Goal: Task Accomplishment & Management: Complete application form

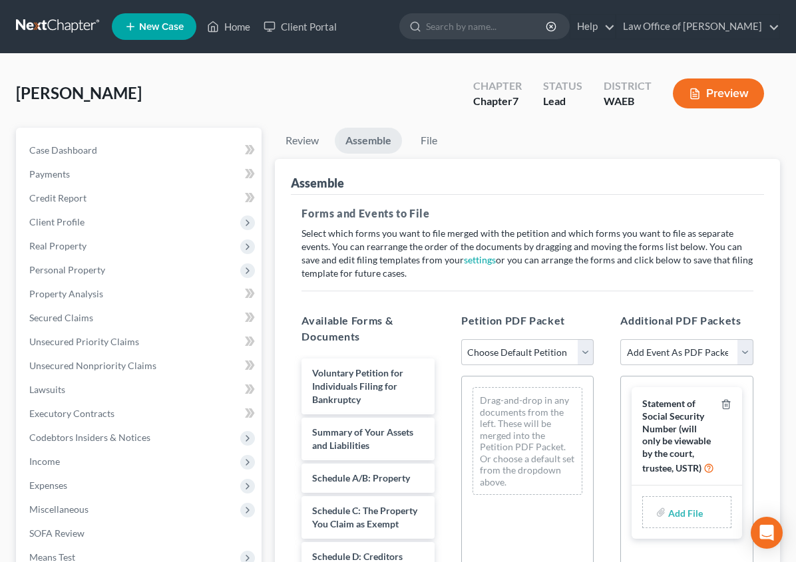
scroll to position [168, 0]
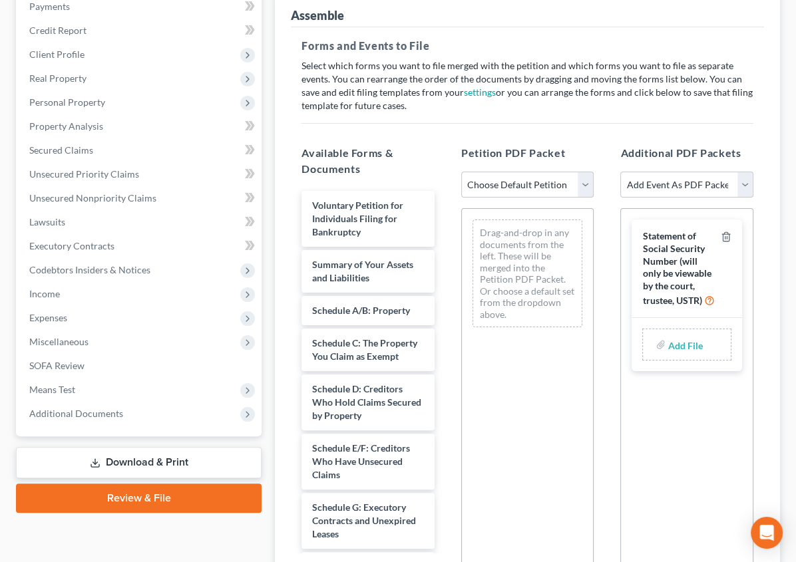
click at [693, 335] on label "Add File" at bounding box center [686, 347] width 37 height 24
click at [675, 333] on input "file" at bounding box center [684, 345] width 32 height 24
type input "C:\fakepath\[PERSON_NAME] Statement re Social Security.pdf"
click at [739, 173] on select "Add Event As PDF Packet Certificate of Credit Counseling DEBTOR Electronic Noti…" at bounding box center [686, 185] width 133 height 27
select select "0"
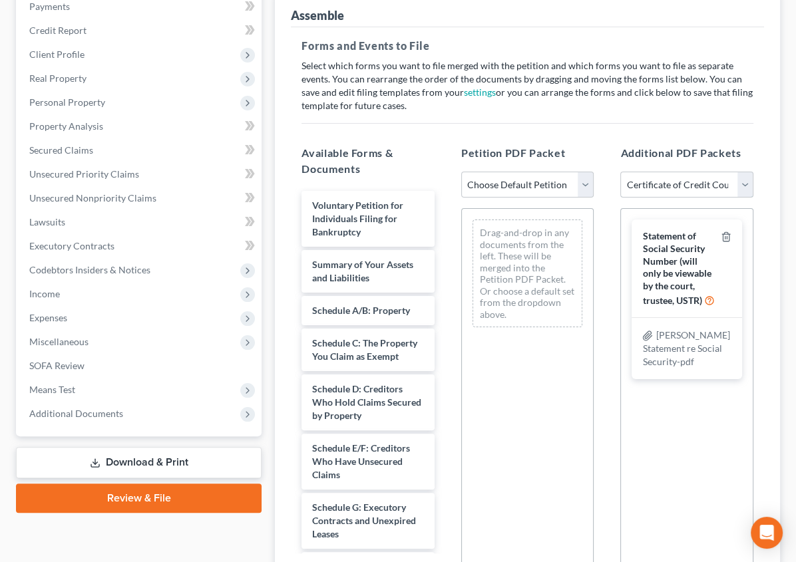
click at [620, 172] on select "Add Event As PDF Packet Certificate of Credit Counseling DEBTOR Electronic Noti…" at bounding box center [686, 185] width 133 height 27
select select
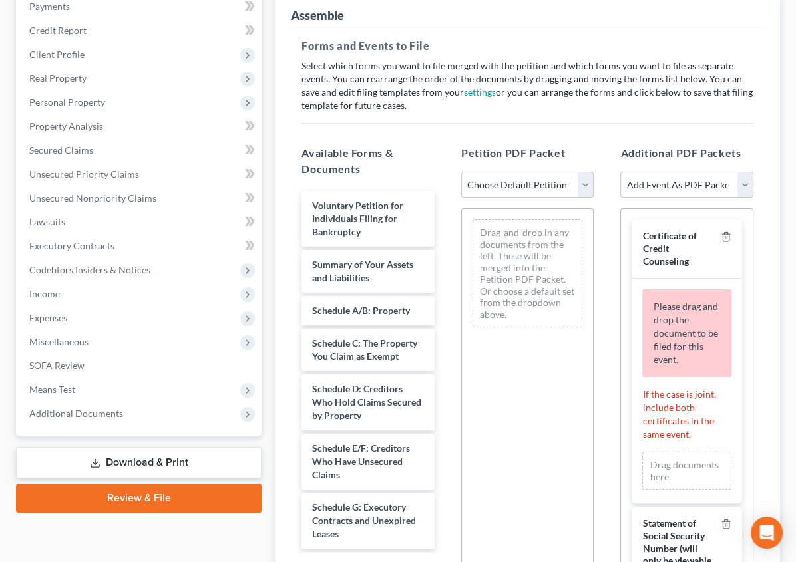
click at [663, 289] on div "Please drag and drop the document to be filed for this event." at bounding box center [686, 333] width 89 height 88
click at [673, 395] on div "Please drag and drop the document to be filed for this event. If the case is jo…" at bounding box center [687, 391] width 110 height 225
click at [671, 452] on div "Drag documents here." at bounding box center [686, 471] width 89 height 38
click at [723, 233] on icon "button" at bounding box center [726, 237] width 6 height 9
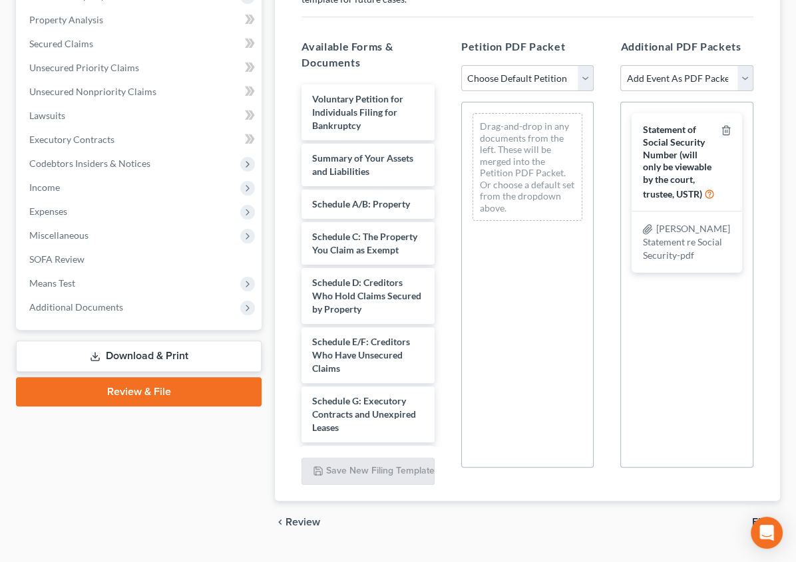
scroll to position [285, 0]
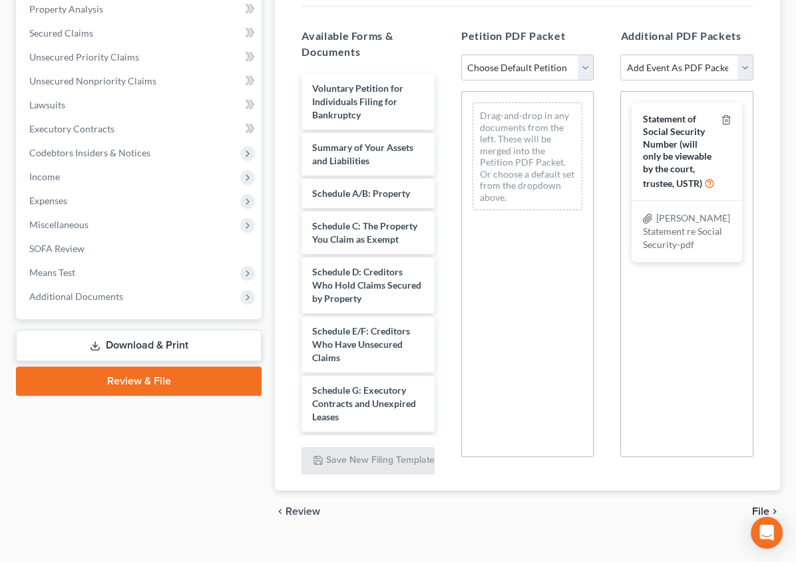
click at [764, 506] on span "File" at bounding box center [760, 511] width 17 height 11
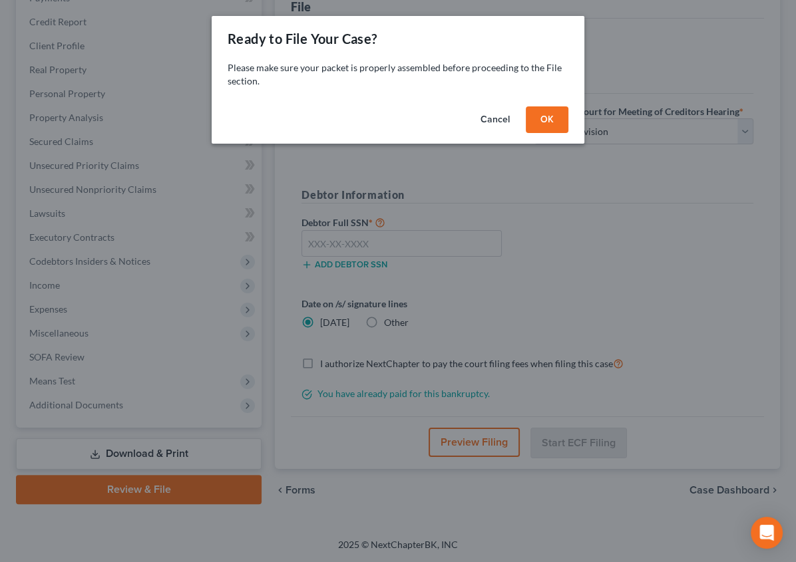
scroll to position [174, 0]
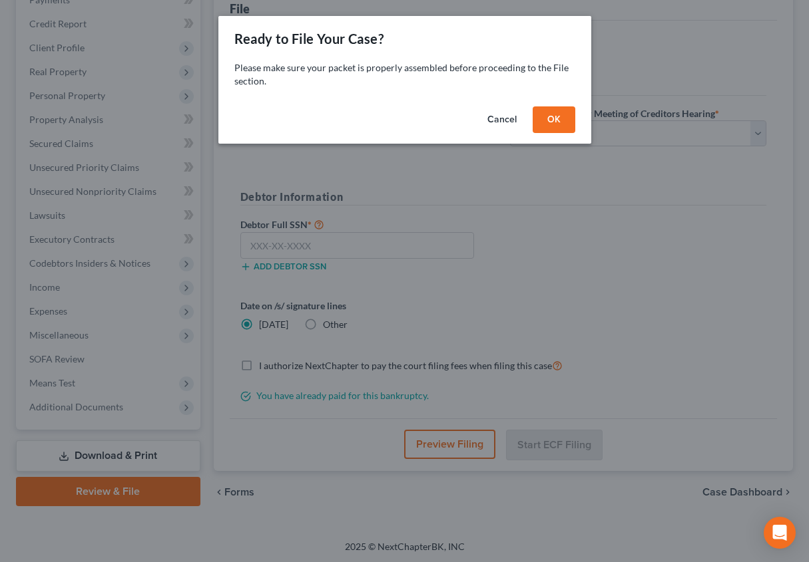
click at [550, 114] on button "OK" at bounding box center [553, 119] width 43 height 27
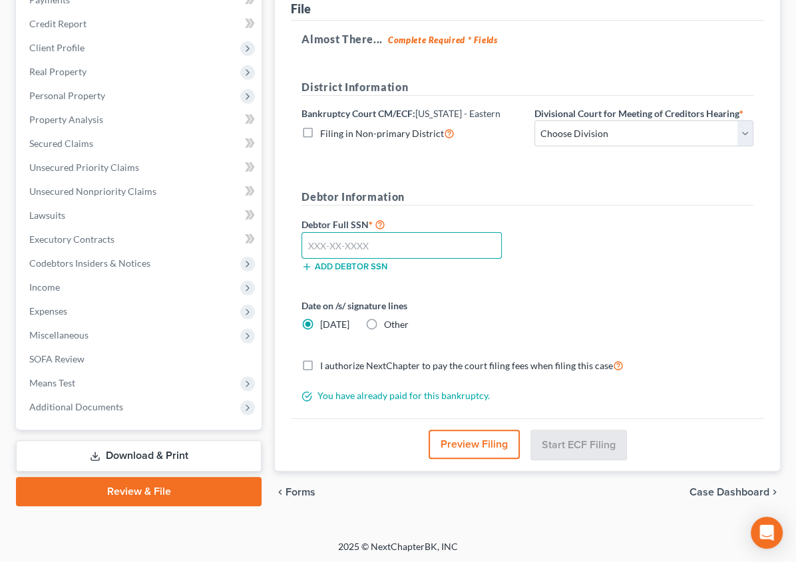
click at [301, 246] on input "text" at bounding box center [401, 245] width 200 height 27
type input "536-04-4710"
click at [384, 318] on label "Other" at bounding box center [396, 324] width 25 height 13
click at [389, 318] on input "Other" at bounding box center [393, 322] width 9 height 9
radio input "true"
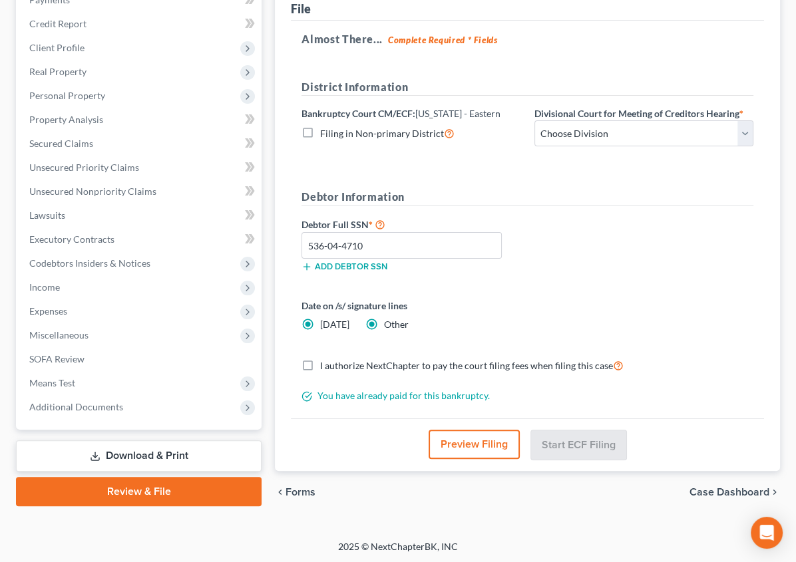
radio input "false"
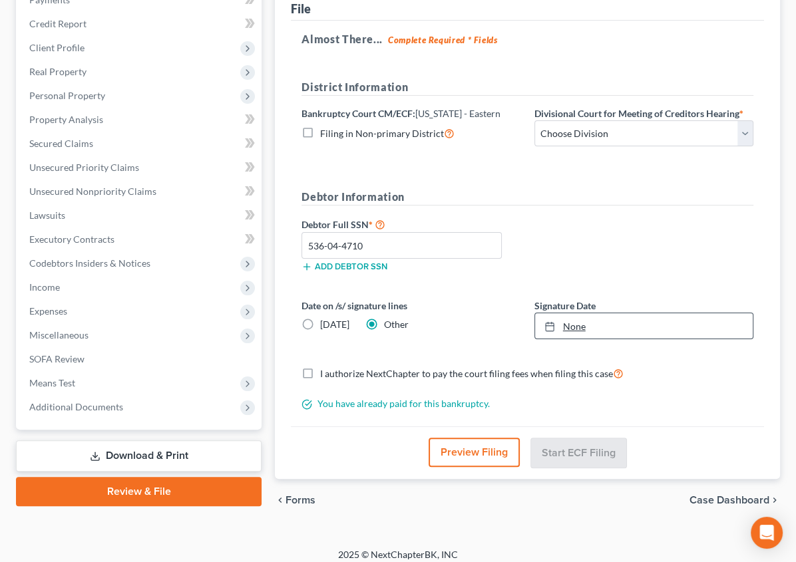
click at [546, 316] on link "None" at bounding box center [644, 325] width 218 height 25
click at [320, 370] on label "I authorize NextChapter to pay the court filing fees when filing this case" at bounding box center [471, 373] width 303 height 15
click at [325, 370] on input "I authorize NextChapter to pay the court filing fees when filing this case" at bounding box center [329, 370] width 9 height 9
checkbox input "true"
click at [593, 387] on form "District Information Bankruptcy Court CM/ECF: [US_STATE] - Eastern Filing in No…" at bounding box center [527, 244] width 452 height 331
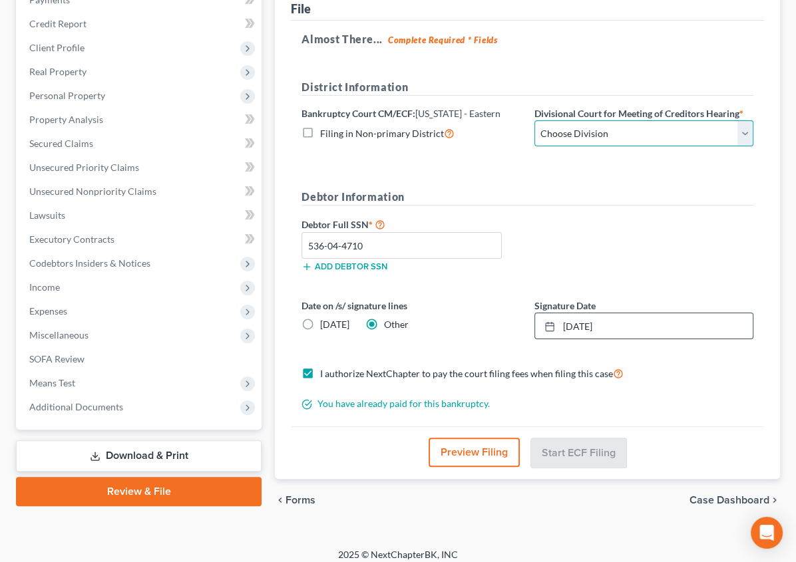
click at [630, 133] on select "Choose Division [GEOGRAPHIC_DATA]" at bounding box center [643, 133] width 219 height 27
select select "0"
click at [534, 120] on select "Choose Division [GEOGRAPHIC_DATA]" at bounding box center [643, 133] width 219 height 27
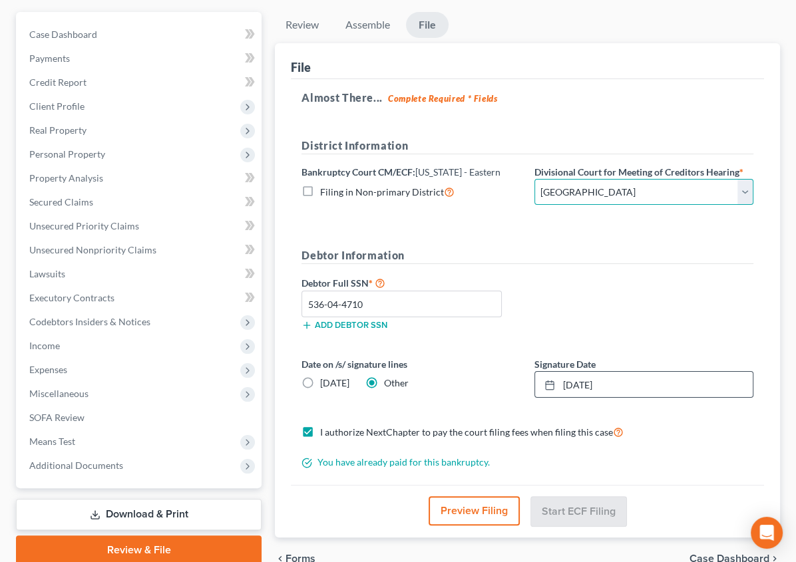
scroll to position [182, 0]
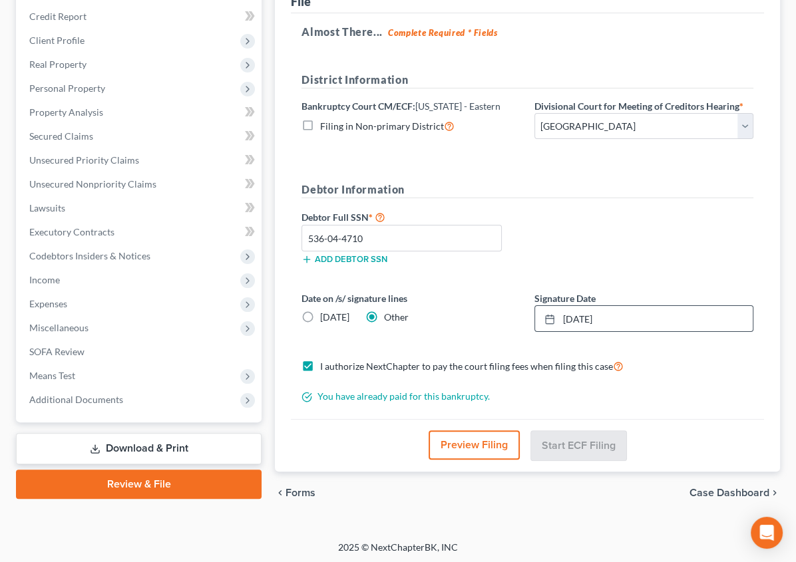
click at [436, 439] on button "Preview Filing" at bounding box center [474, 445] width 91 height 29
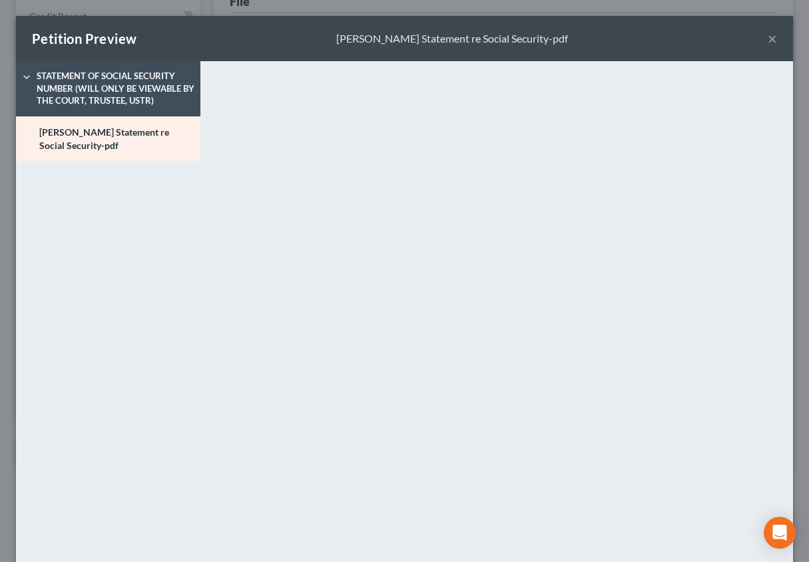
click at [765, 37] on div "Petition Preview [PERSON_NAME] Statement re Social Security-pdf ×" at bounding box center [404, 38] width 777 height 45
click at [757, 27] on div "Petition Preview [PERSON_NAME] Statement re Social Security-pdf ×" at bounding box center [404, 38] width 777 height 45
click at [767, 40] on button "×" at bounding box center [771, 39] width 9 height 16
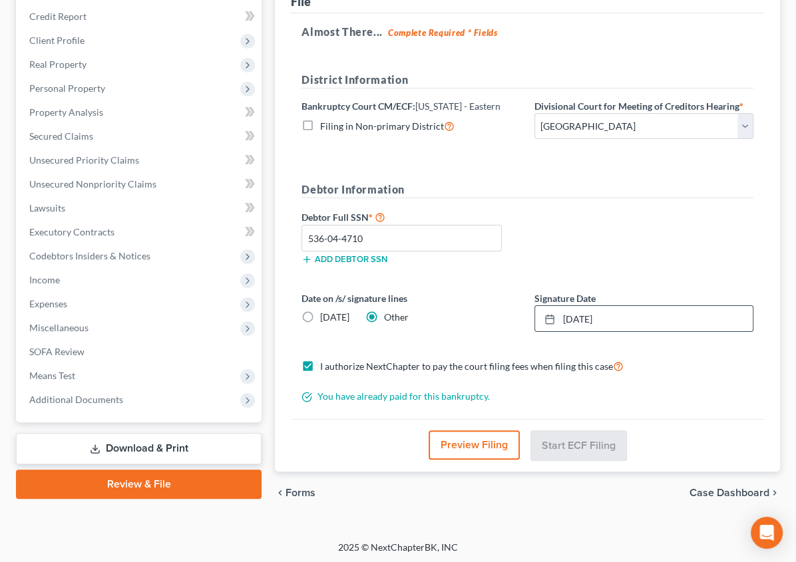
click at [739, 490] on span "Case Dashboard" at bounding box center [729, 493] width 80 height 11
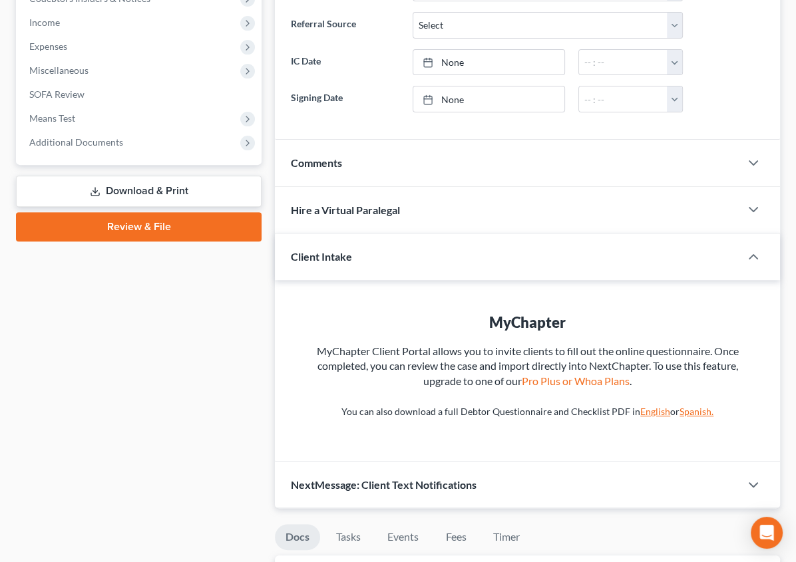
scroll to position [490, 0]
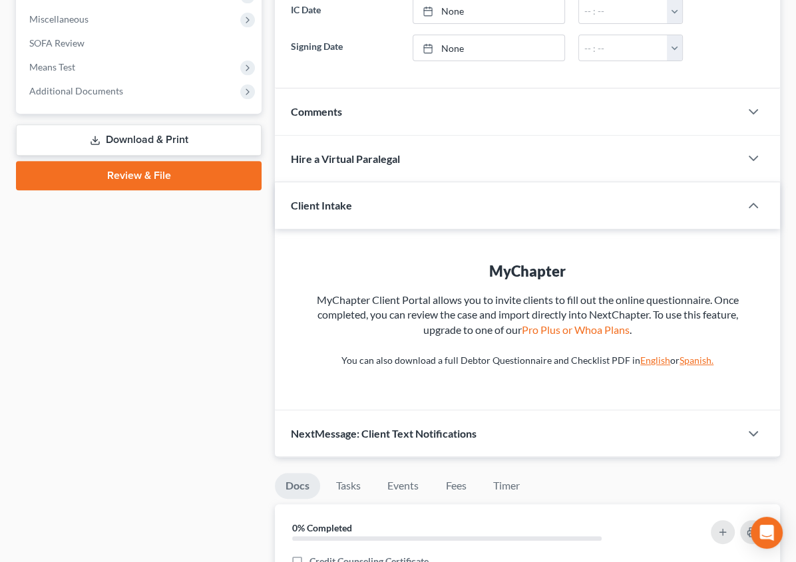
click at [134, 166] on link "Review & File" at bounding box center [139, 175] width 246 height 29
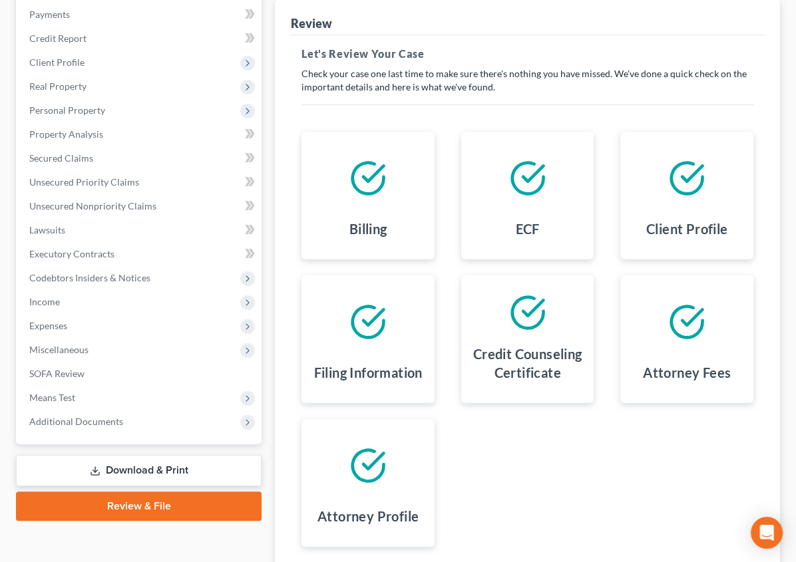
scroll to position [168, 0]
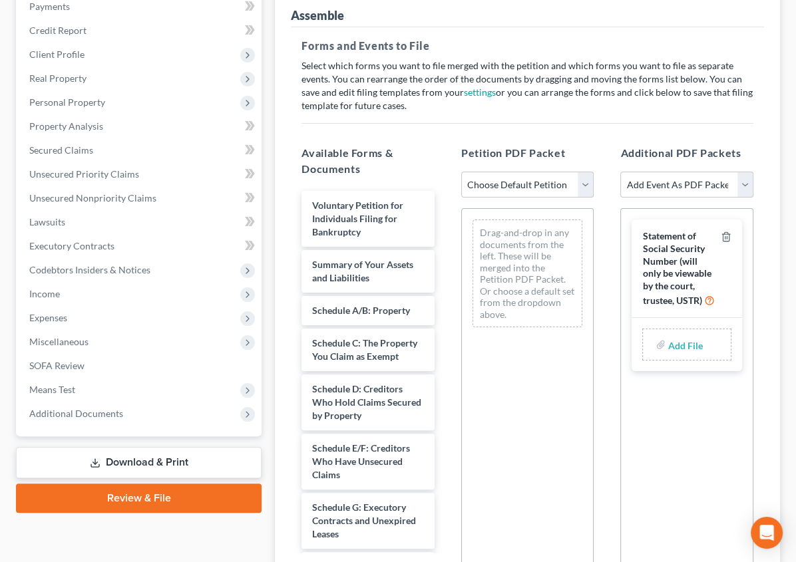
scroll to position [285, 0]
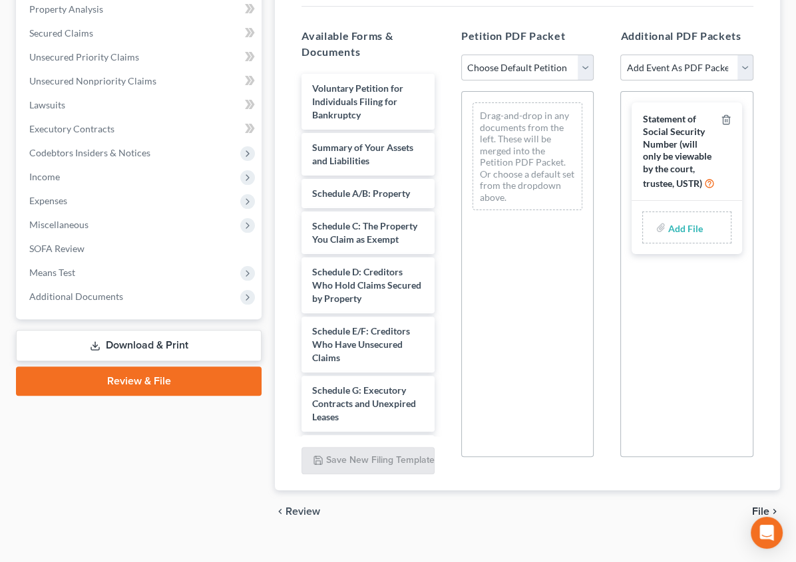
click at [770, 506] on icon "chevron_right" at bounding box center [774, 511] width 11 height 11
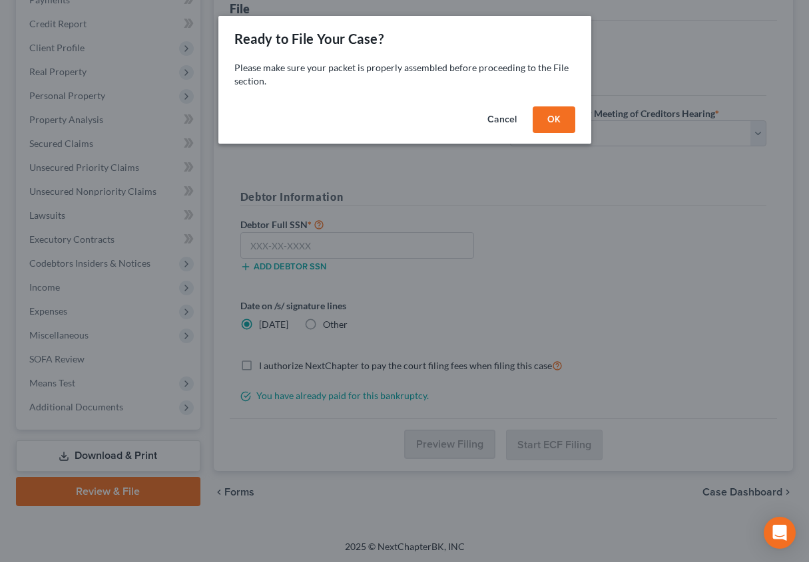
click at [549, 112] on button "OK" at bounding box center [553, 119] width 43 height 27
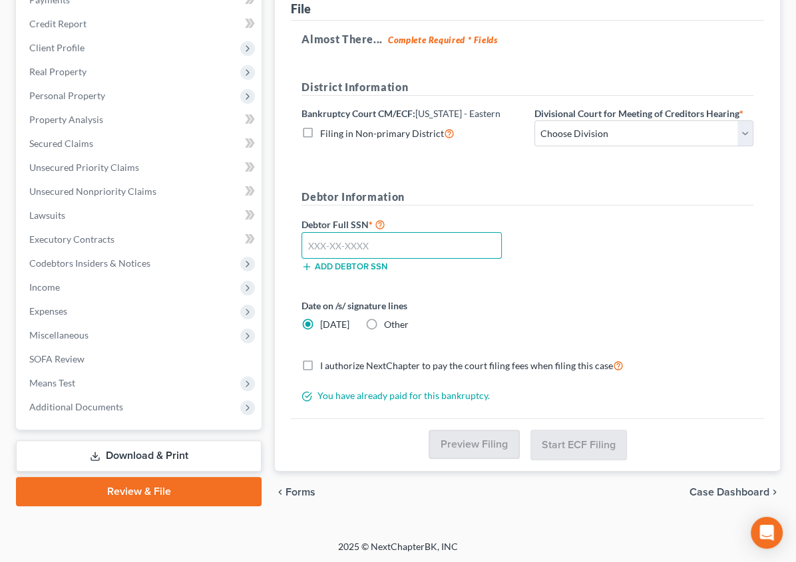
click at [301, 245] on input "text" at bounding box center [401, 245] width 200 height 27
type input "536-04-4710"
click at [384, 318] on label "Other" at bounding box center [396, 324] width 25 height 13
click at [389, 318] on input "Other" at bounding box center [393, 322] width 9 height 9
radio input "true"
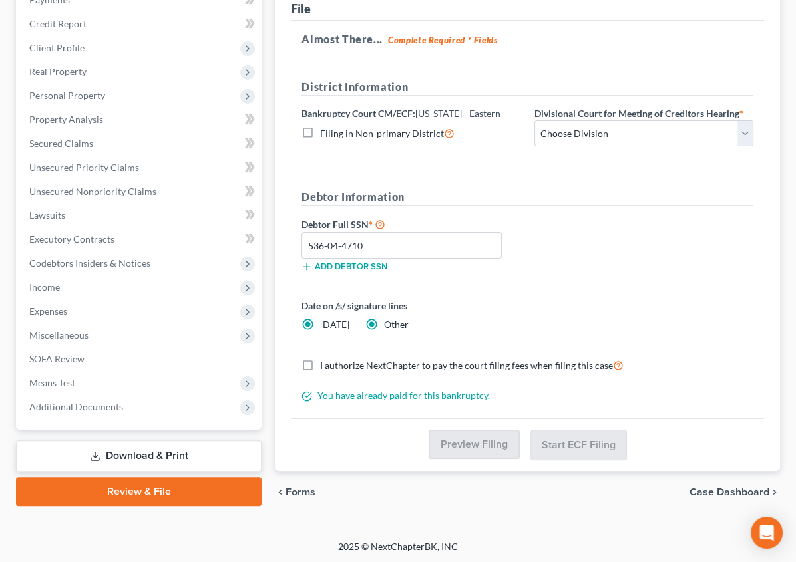
radio input "false"
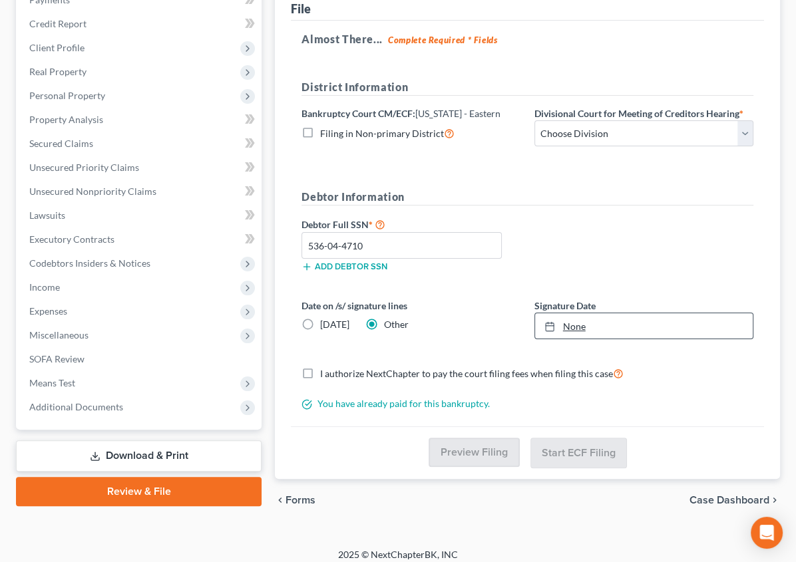
type input "[DATE]"
click at [535, 323] on link "None" at bounding box center [644, 325] width 218 height 25
click at [665, 419] on div "Almost There... Complete Required * Fields District Information Bankruptcy Cour…" at bounding box center [527, 224] width 473 height 406
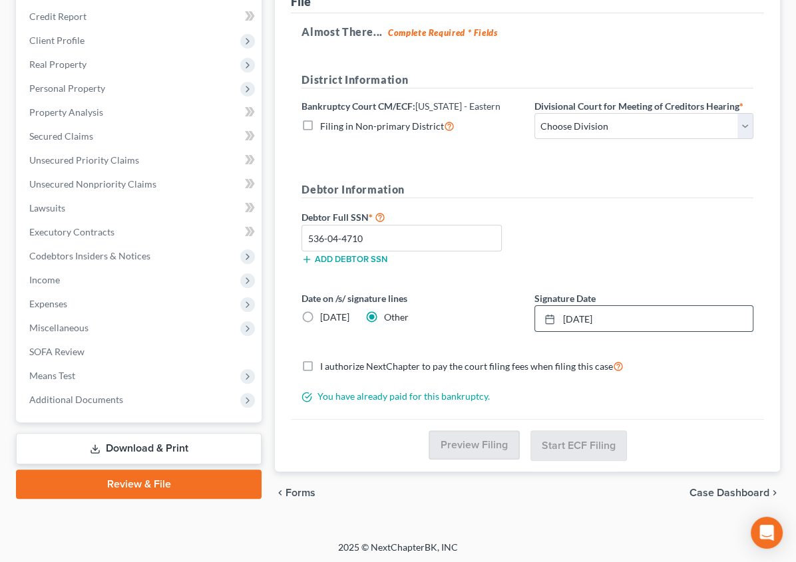
scroll to position [175, 0]
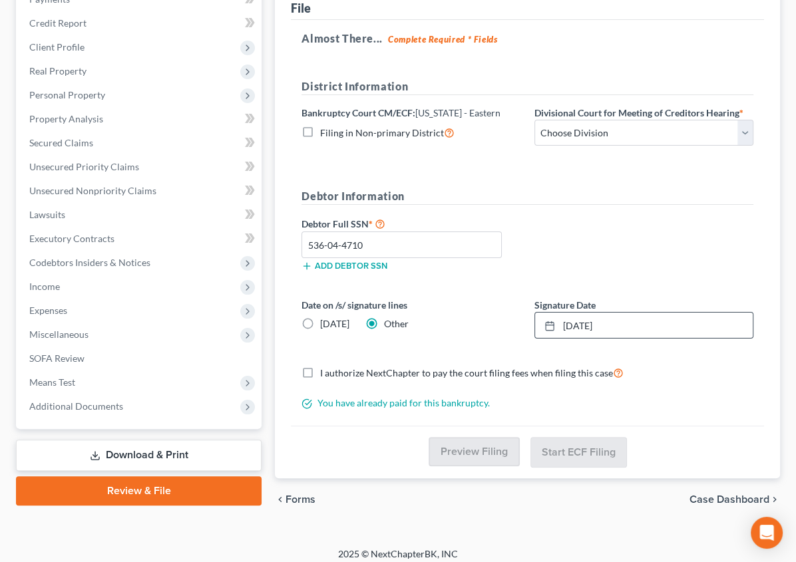
click at [320, 367] on label "I authorize NextChapter to pay the court filing fees when filing this case" at bounding box center [471, 372] width 303 height 15
click at [325, 367] on input "I authorize NextChapter to pay the court filing fees when filing this case" at bounding box center [329, 369] width 9 height 9
checkbox input "true"
click at [747, 495] on span "Case Dashboard" at bounding box center [729, 499] width 80 height 11
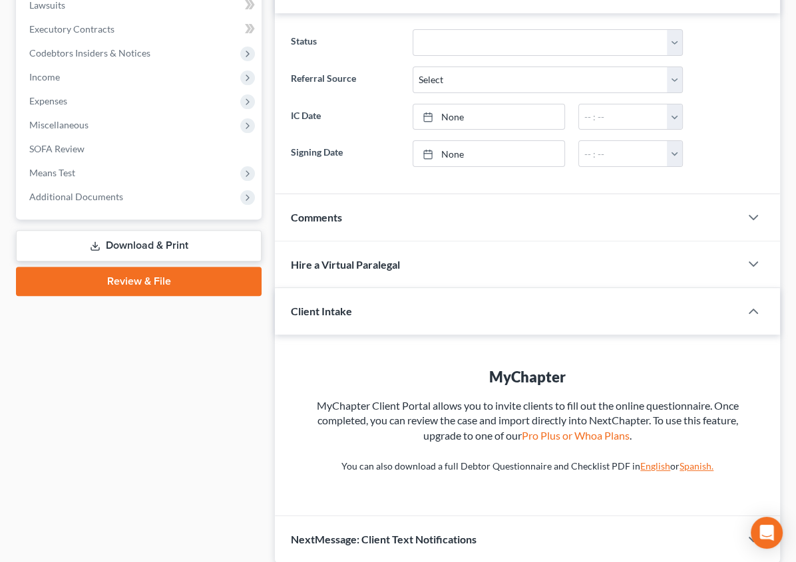
scroll to position [335, 0]
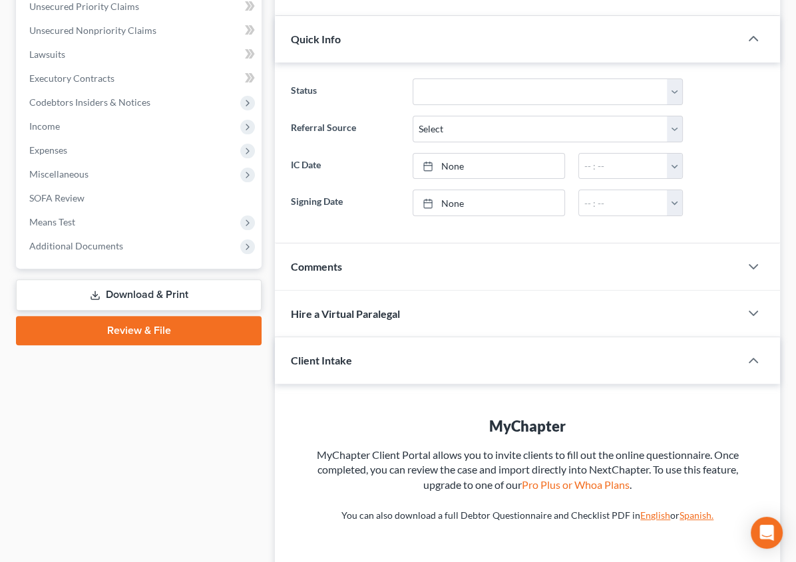
click at [114, 327] on link "Review & File" at bounding box center [139, 330] width 246 height 29
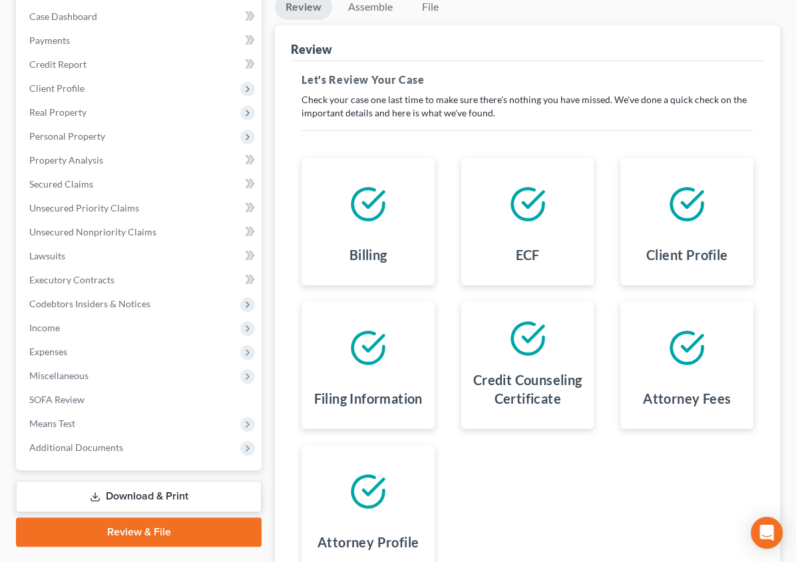
scroll to position [168, 0]
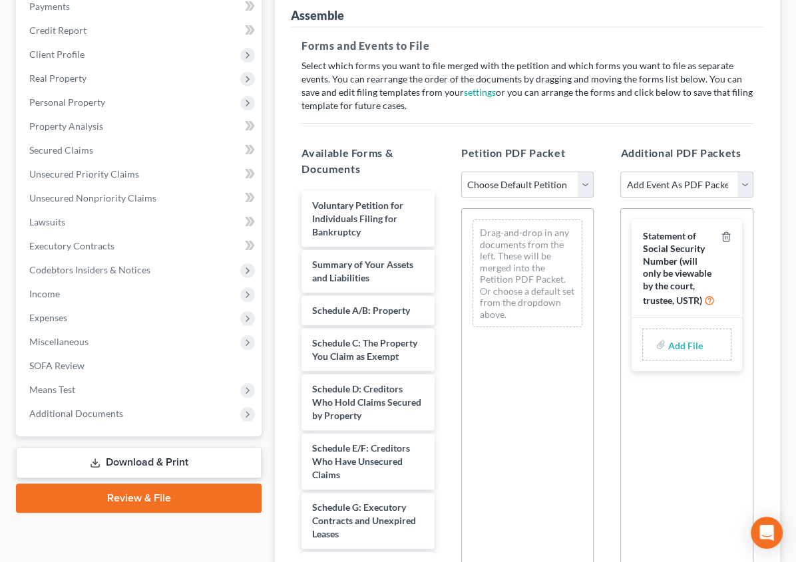
scroll to position [285, 0]
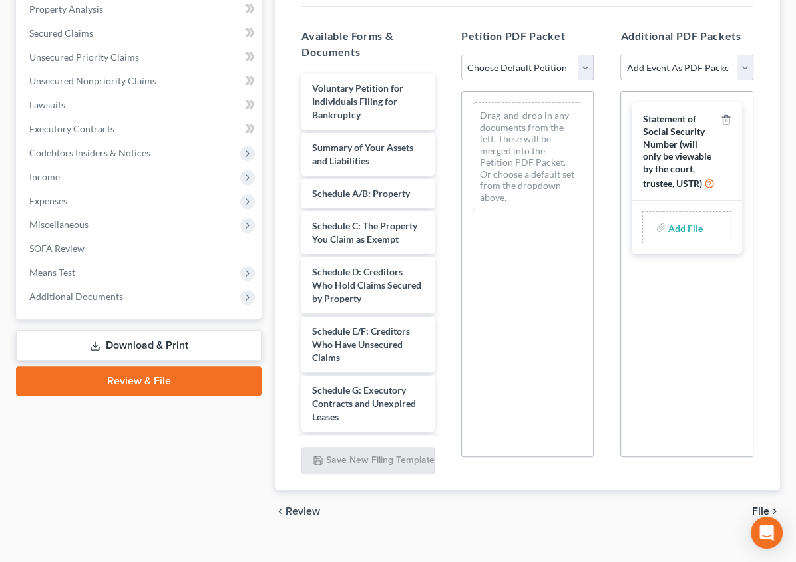
click at [765, 506] on span "File" at bounding box center [760, 511] width 17 height 11
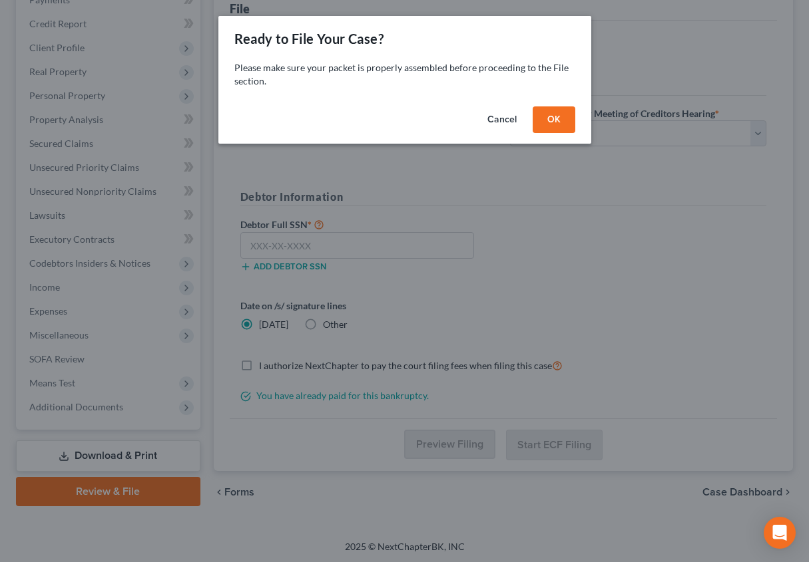
click at [556, 122] on button "OK" at bounding box center [553, 119] width 43 height 27
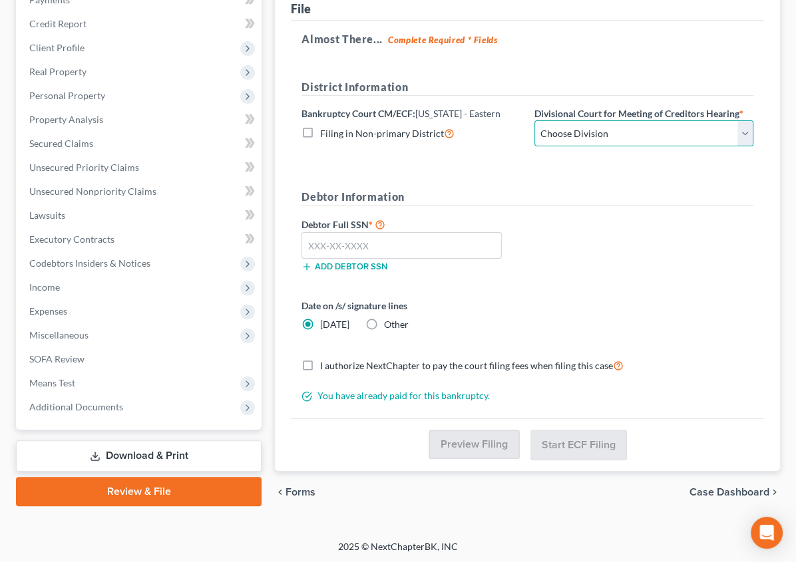
click at [560, 134] on select "Choose Division [GEOGRAPHIC_DATA]" at bounding box center [643, 133] width 219 height 27
select select "0"
click at [534, 120] on select "Choose Division [GEOGRAPHIC_DATA]" at bounding box center [643, 133] width 219 height 27
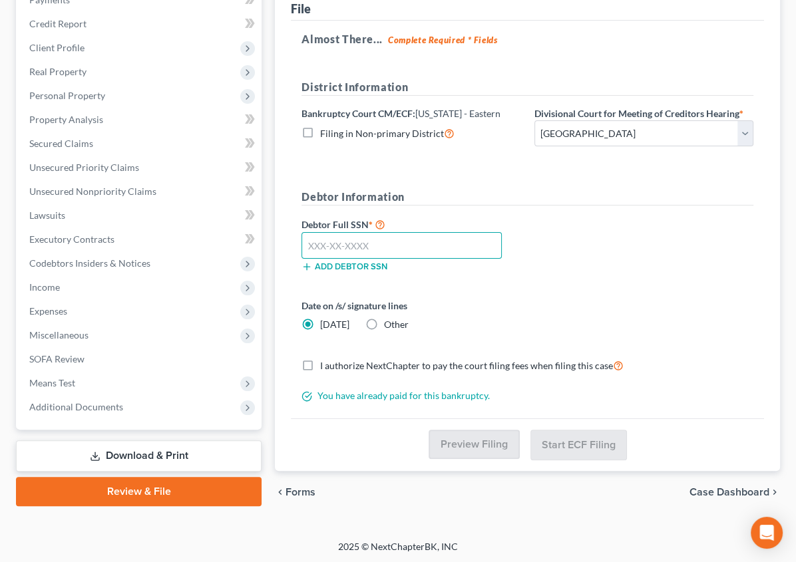
click at [301, 246] on input "text" at bounding box center [401, 245] width 200 height 27
type input "536-04-4710"
click at [384, 326] on span "Other" at bounding box center [396, 324] width 25 height 11
click at [389, 326] on input "Other" at bounding box center [393, 322] width 9 height 9
radio input "true"
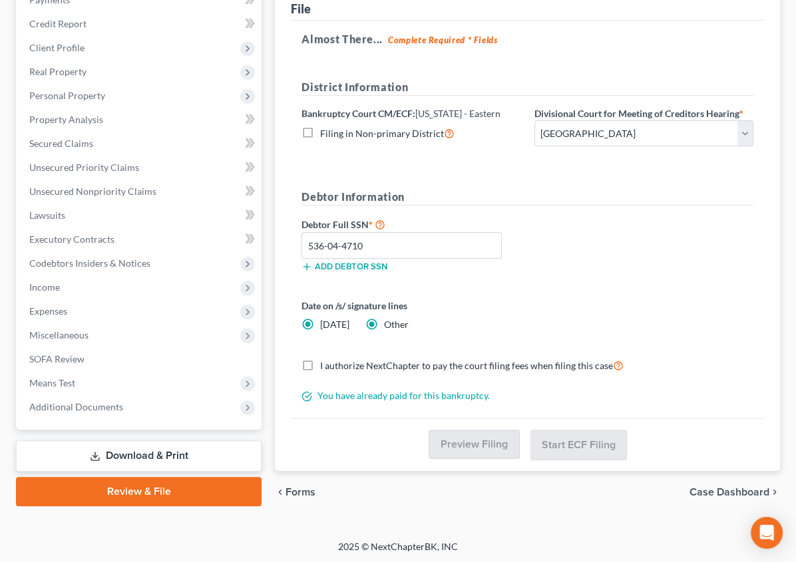
radio input "false"
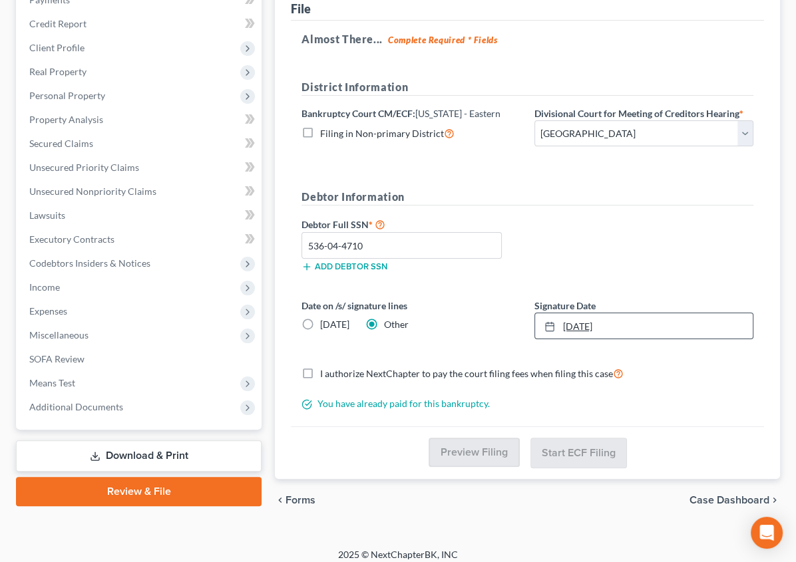
click at [544, 317] on link "[DATE]" at bounding box center [644, 325] width 218 height 25
click at [604, 397] on div "You have already paid for this bankruptcy." at bounding box center [527, 403] width 465 height 13
click at [320, 369] on label "I authorize NextChapter to pay the court filing fees when filing this case" at bounding box center [471, 373] width 303 height 15
click at [325, 369] on input "I authorize NextChapter to pay the court filing fees when filing this case" at bounding box center [329, 370] width 9 height 9
checkbox input "true"
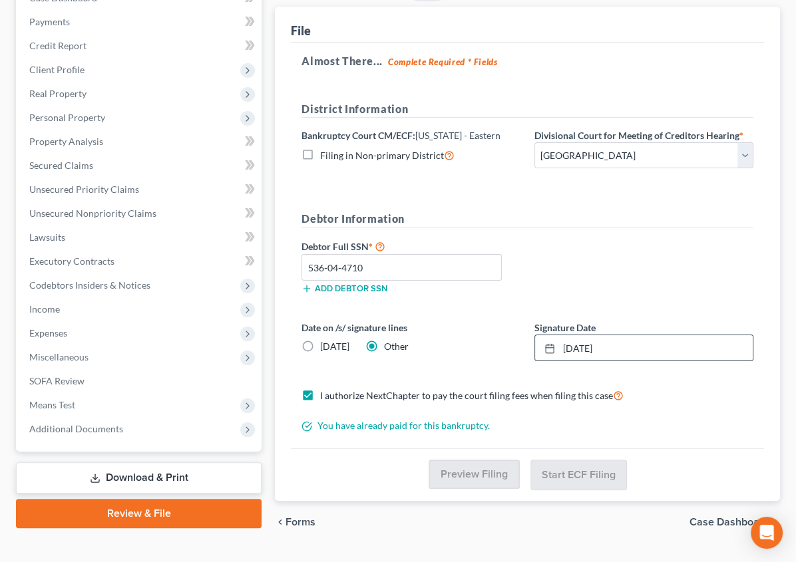
scroll to position [182, 0]
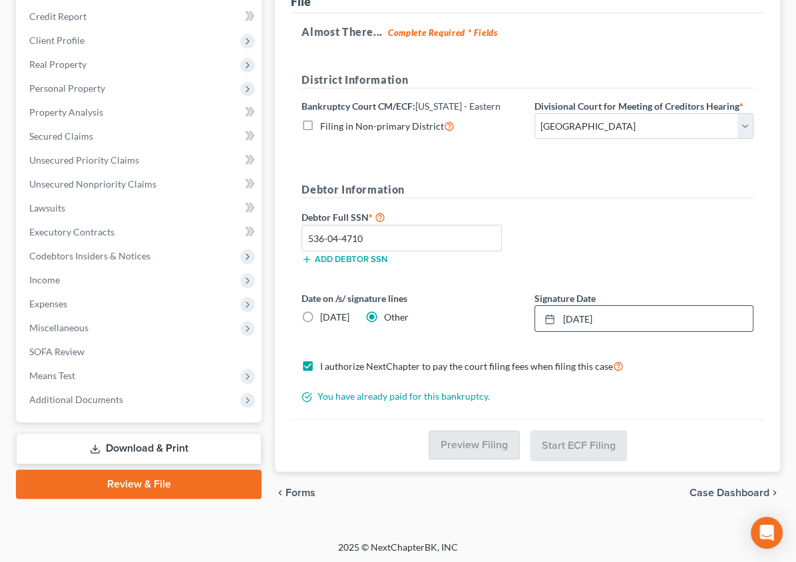
click at [98, 480] on link "Review & File" at bounding box center [139, 484] width 246 height 29
click at [96, 478] on link "Review & File" at bounding box center [139, 484] width 246 height 29
click at [118, 484] on link "Review & File" at bounding box center [139, 484] width 246 height 29
click at [399, 31] on strong "Complete Required * Fields" at bounding box center [443, 32] width 110 height 11
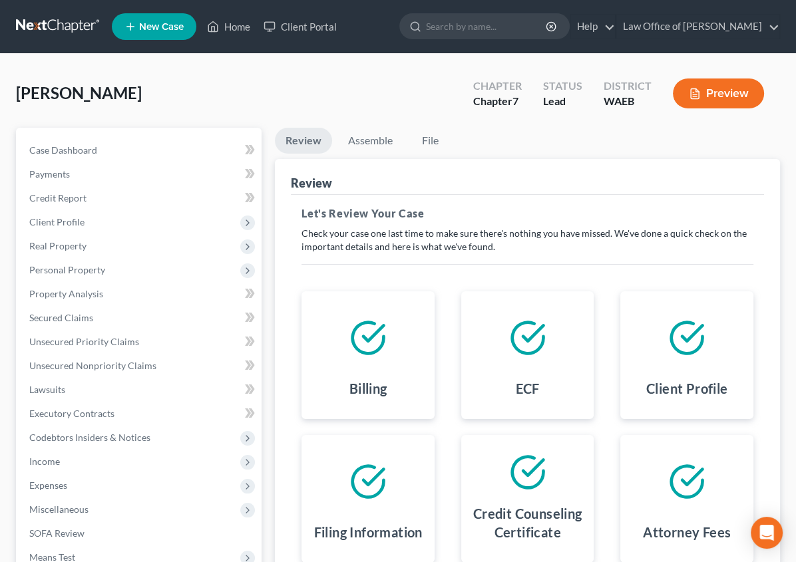
scroll to position [168, 0]
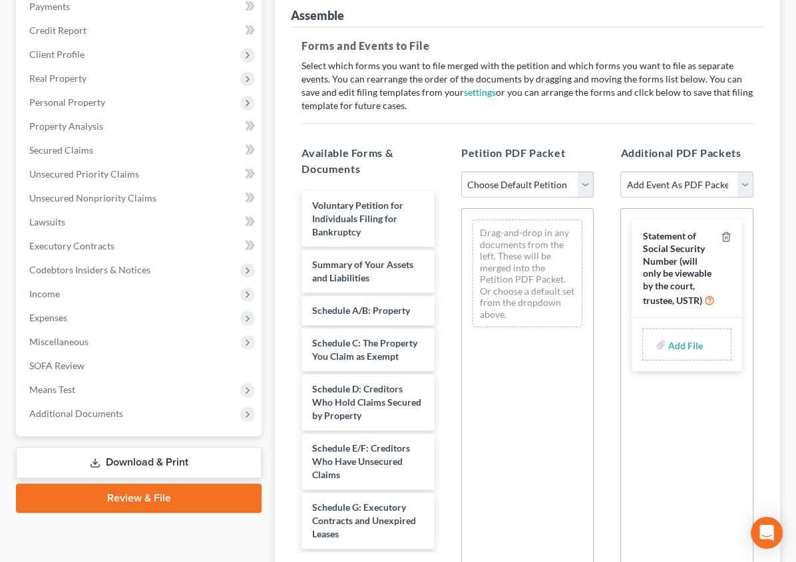
scroll to position [285, 0]
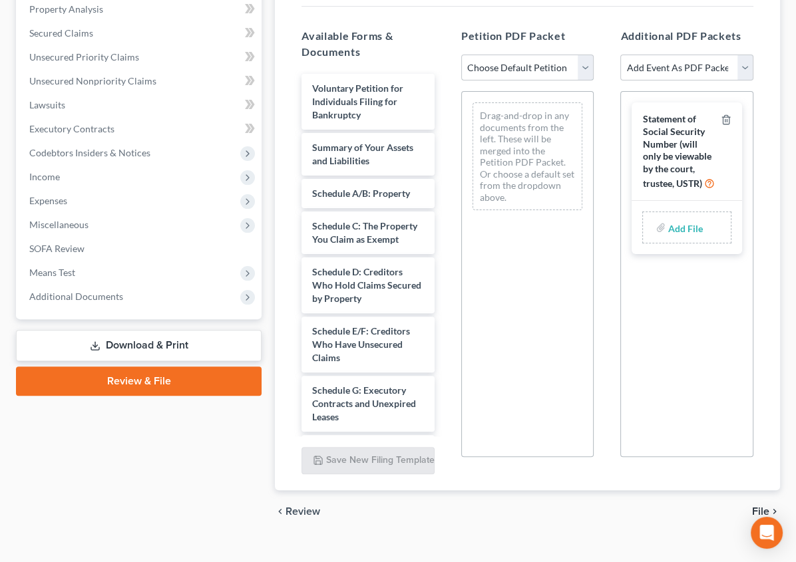
click at [472, 55] on select "Choose Default Petition PDF Packet Complete Bankruptcy Petition (all forms and …" at bounding box center [527, 68] width 133 height 27
select select "0"
click at [461, 55] on select "Choose Default Petition PDF Packet Complete Bankruptcy Petition (all forms and …" at bounding box center [527, 68] width 133 height 27
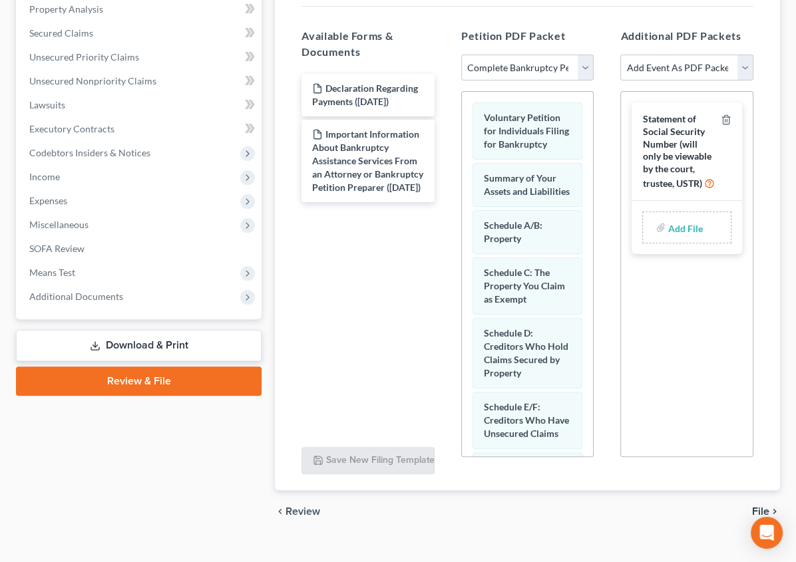
click at [668, 216] on input "file" at bounding box center [684, 228] width 32 height 24
type input "C:\fakepath\[PERSON_NAME] Statement re Social Security.pdf"
click at [763, 506] on span "File" at bounding box center [760, 511] width 17 height 11
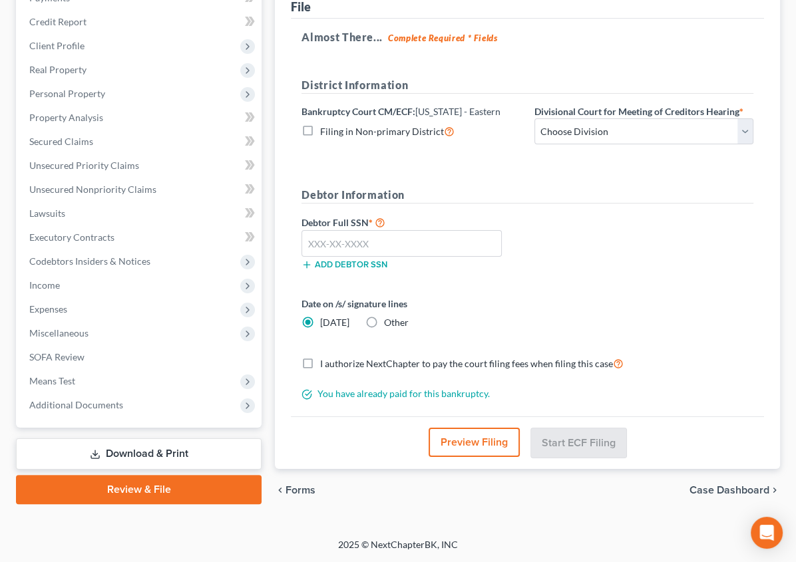
scroll to position [174, 0]
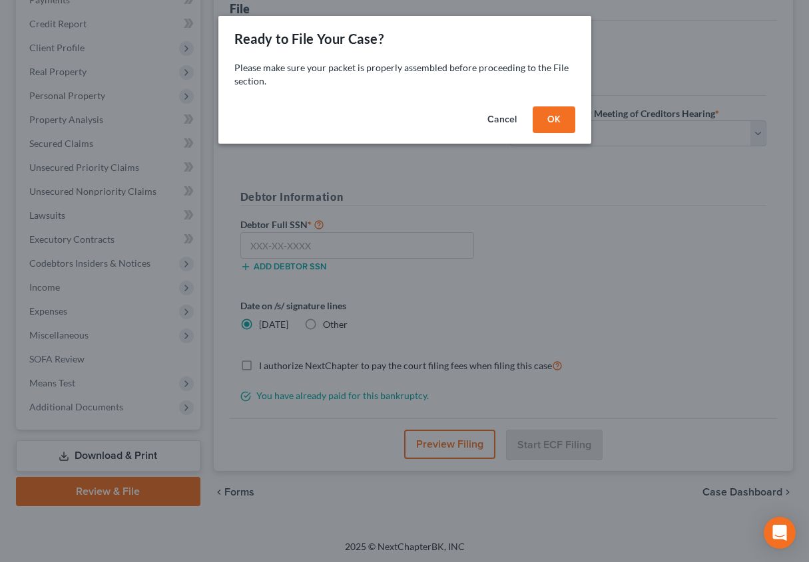
click at [554, 110] on button "OK" at bounding box center [553, 119] width 43 height 27
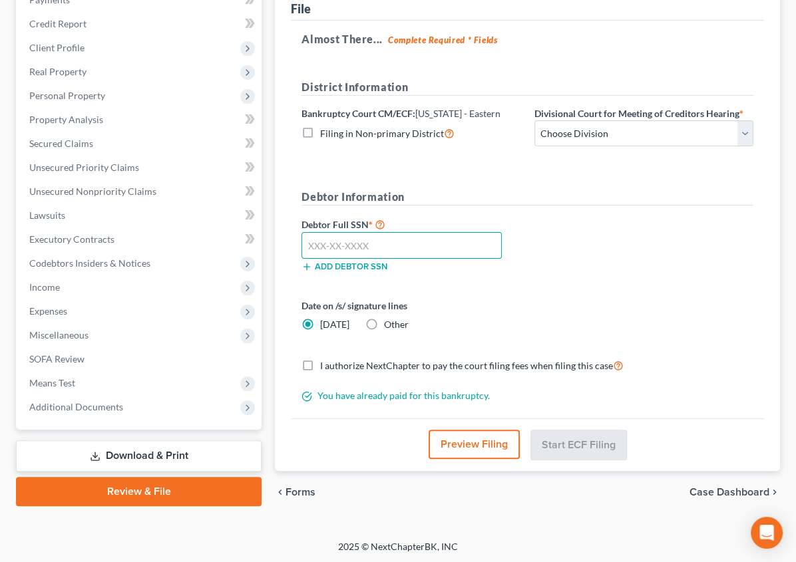
click at [309, 244] on input "text" at bounding box center [401, 245] width 200 height 27
type input "536-04-4710"
click at [384, 319] on label "Other" at bounding box center [396, 324] width 25 height 13
click at [389, 319] on input "Other" at bounding box center [393, 322] width 9 height 9
radio input "true"
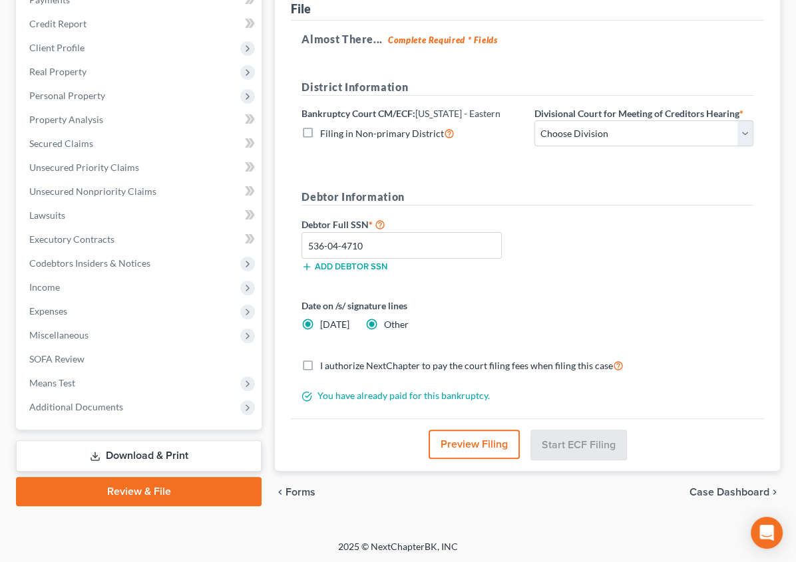
radio input "false"
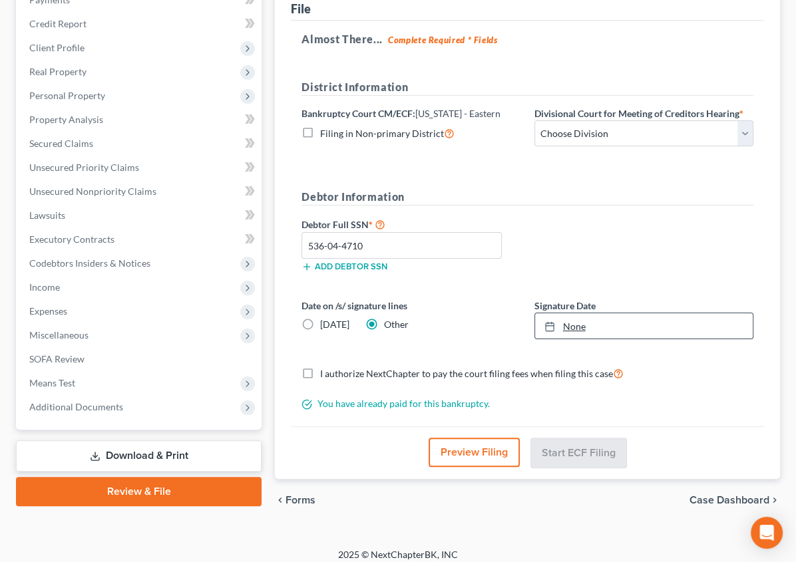
click at [535, 327] on link "None" at bounding box center [644, 325] width 218 height 25
click at [581, 120] on select "Choose Division [GEOGRAPHIC_DATA]" at bounding box center [643, 133] width 219 height 27
select select "0"
click at [534, 120] on select "Choose Division [GEOGRAPHIC_DATA]" at bounding box center [643, 133] width 219 height 27
click at [320, 370] on label "I authorize NextChapter to pay the court filing fees when filing this case" at bounding box center [471, 373] width 303 height 15
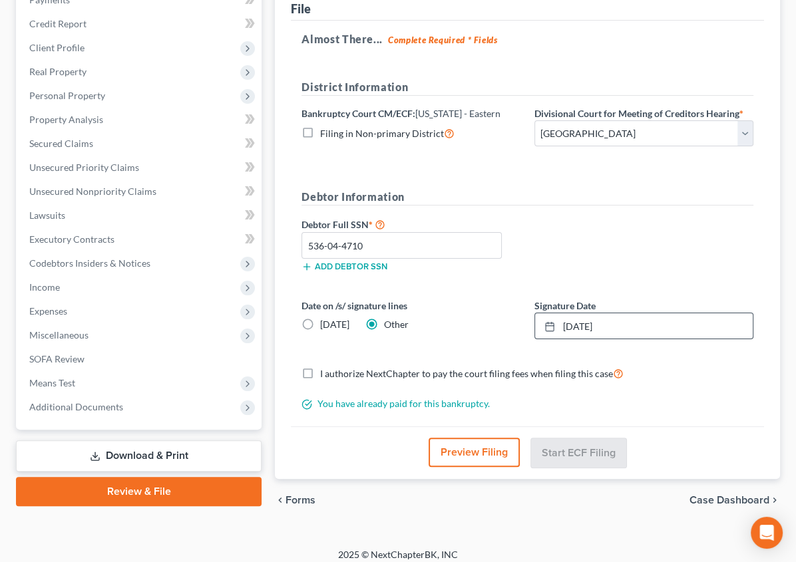
click at [325, 370] on input "I authorize NextChapter to pay the court filing fees when filing this case" at bounding box center [329, 370] width 9 height 9
checkbox input "true"
click at [556, 443] on button "Start ECF Filing" at bounding box center [578, 452] width 95 height 29
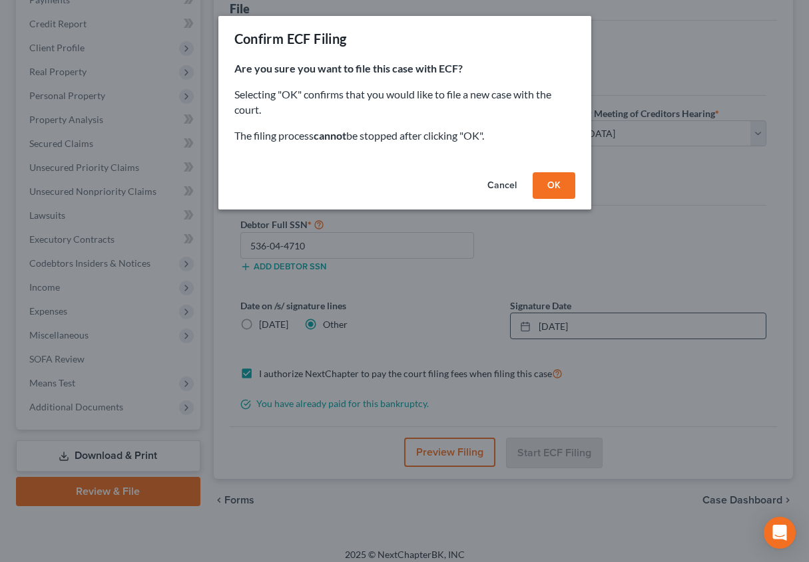
click at [563, 185] on button "OK" at bounding box center [553, 185] width 43 height 27
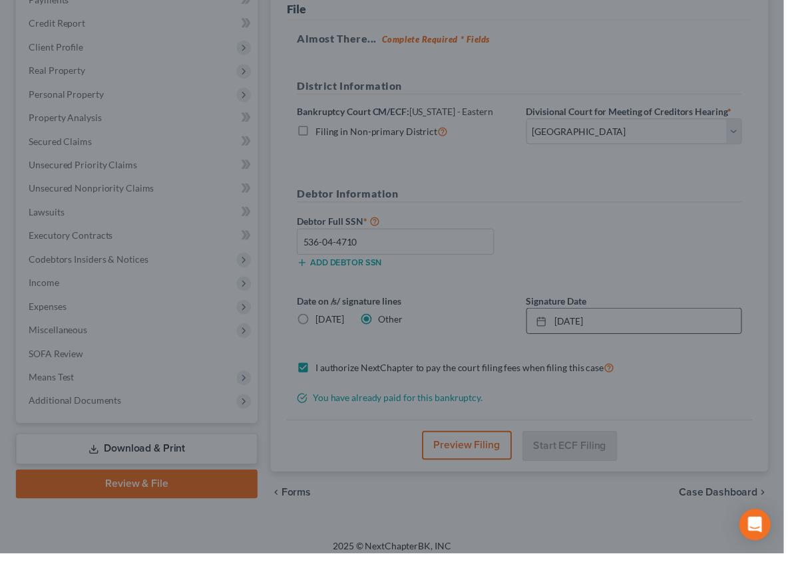
scroll to position [168, 0]
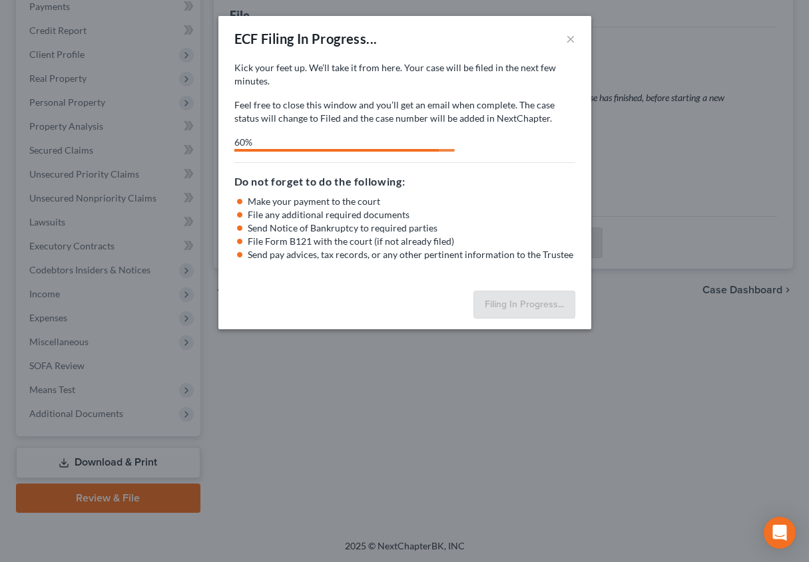
select select "0"
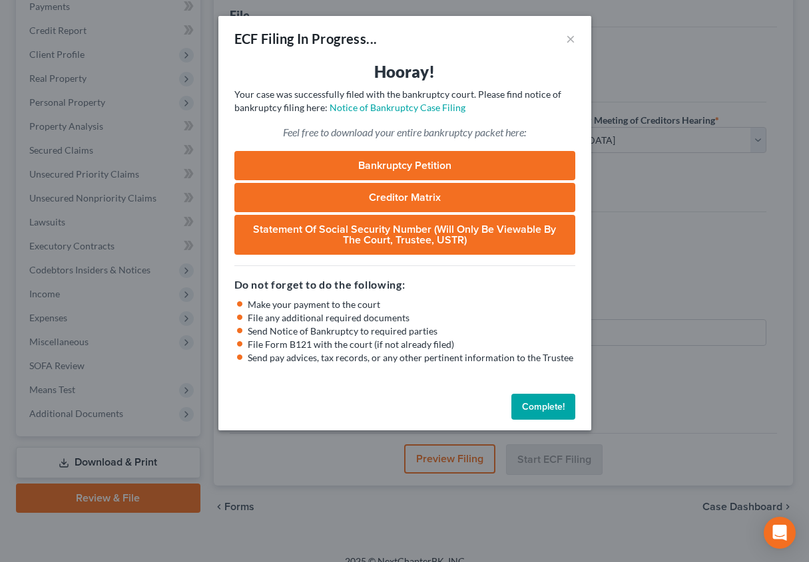
click at [559, 409] on button "Complete!" at bounding box center [543, 407] width 64 height 27
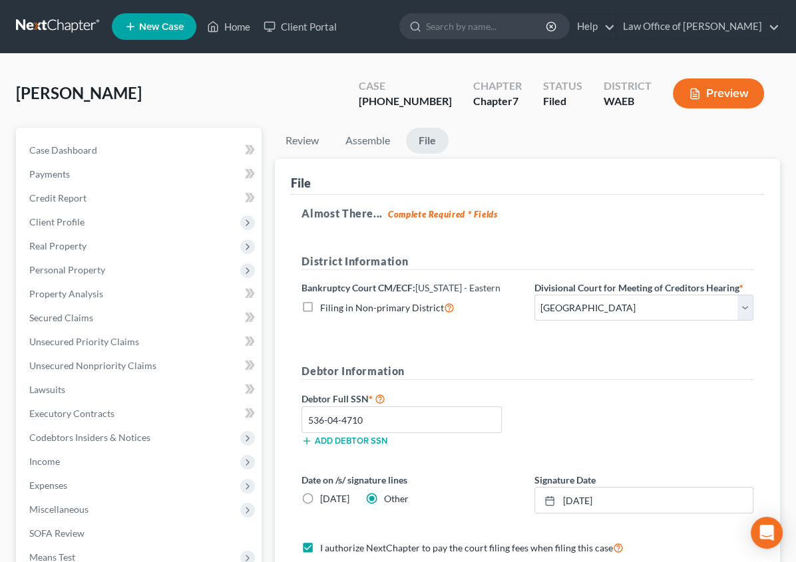
scroll to position [182, 0]
